Goal: Task Accomplishment & Management: Use online tool/utility

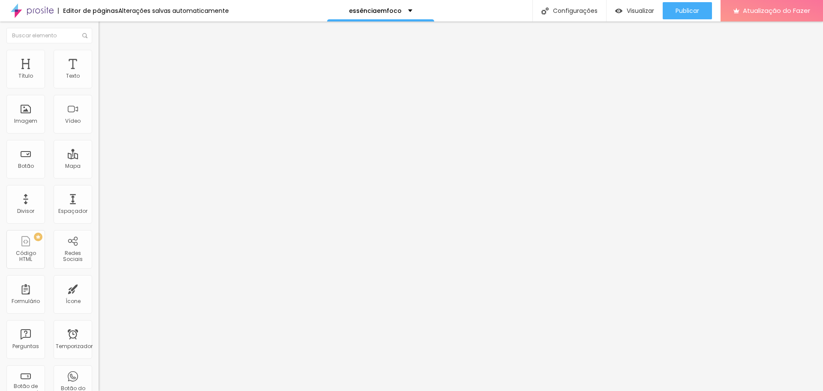
click at [104, 74] on font "Trocar imagem" at bounding box center [125, 69] width 42 height 7
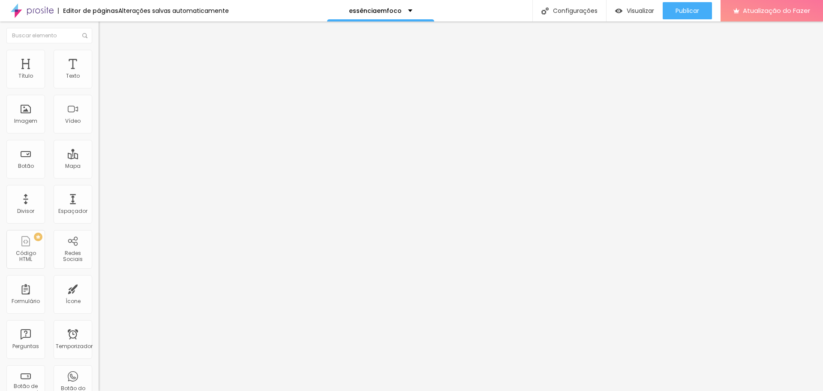
click at [104, 74] on font "Trocar imagem" at bounding box center [125, 69] width 42 height 7
